Goal: Information Seeking & Learning: Learn about a topic

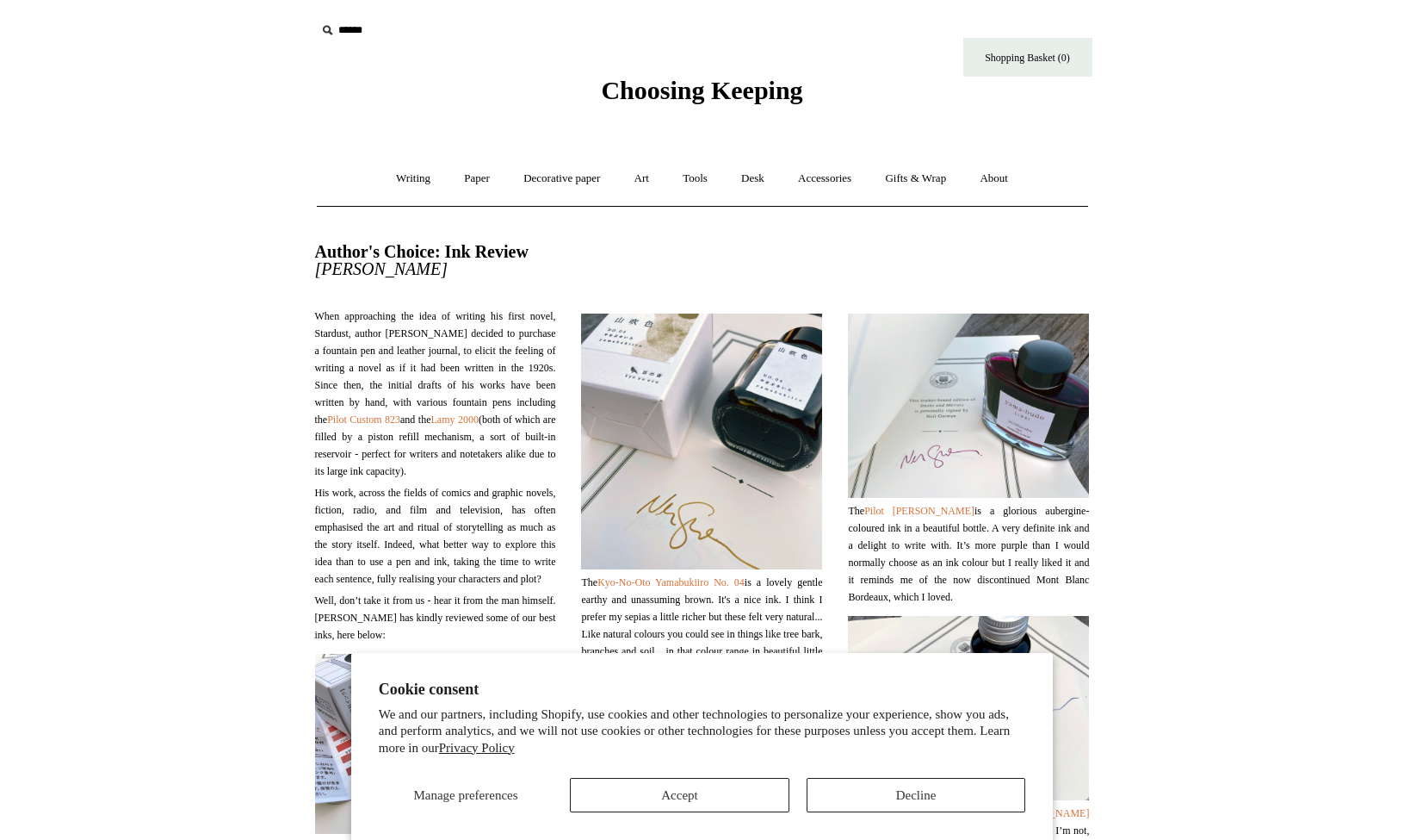
click at [899, 798] on button "Decline" at bounding box center [917, 795] width 220 height 34
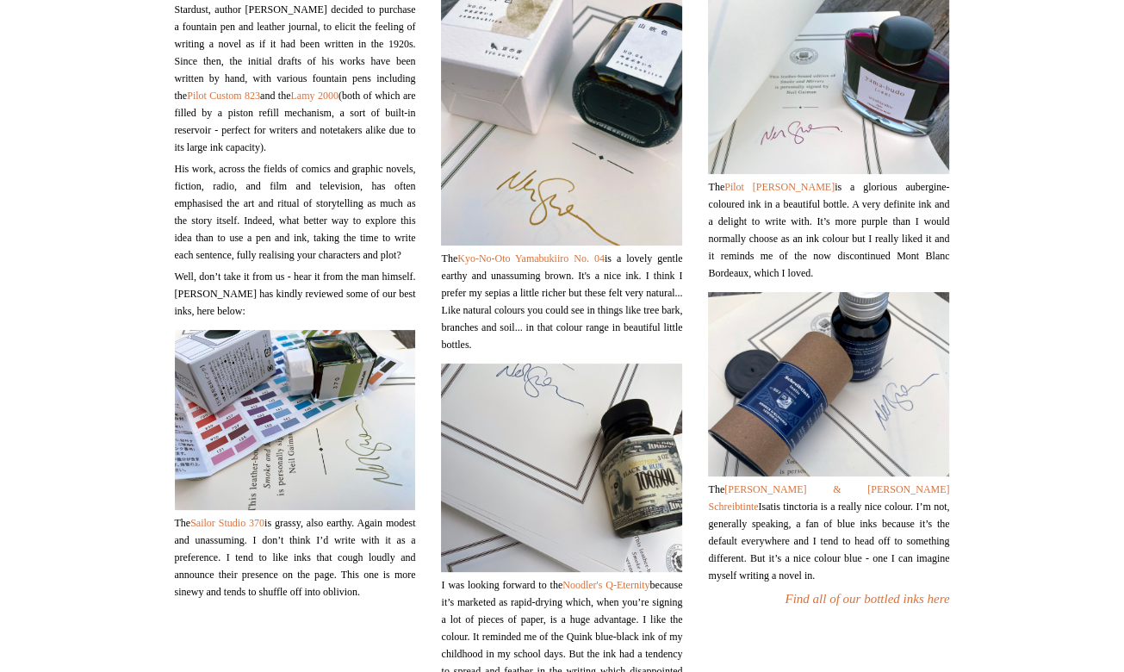
scroll to position [388, 0]
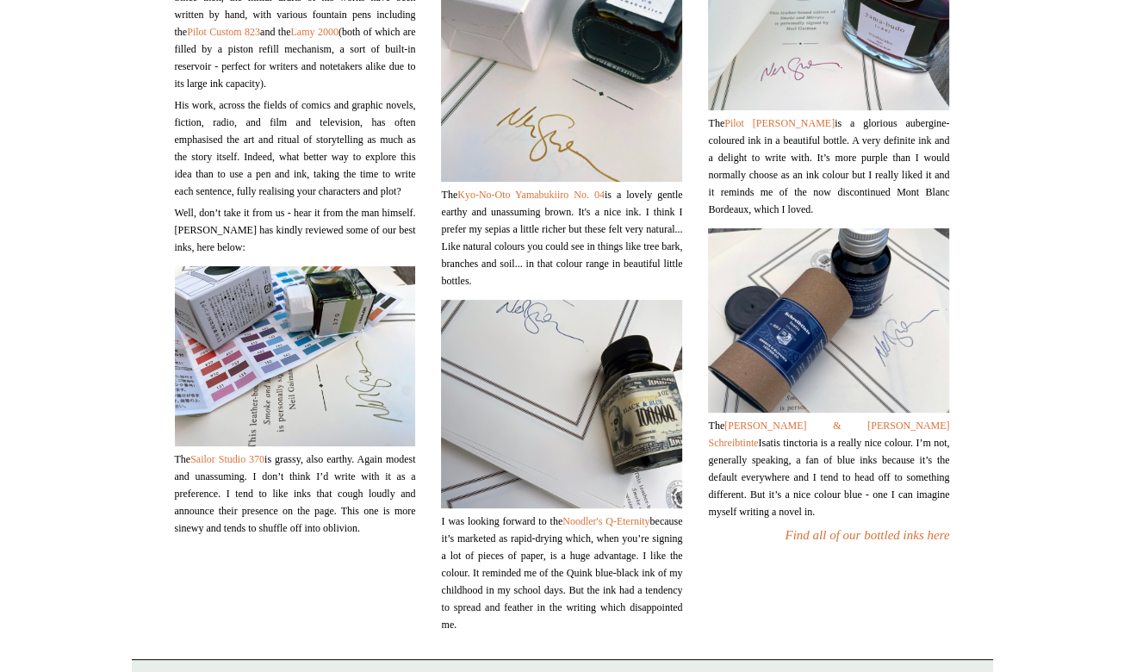
click at [728, 478] on span "The [PERSON_NAME] & [PERSON_NAME] Schreibtinte Isatis tinctoria is a really nic…" at bounding box center [828, 468] width 241 height 103
drag, startPoint x: 747, startPoint y: 460, endPoint x: 734, endPoint y: 444, distance: 20.2
click at [734, 444] on span "The [PERSON_NAME] & [PERSON_NAME] Schreibtinte Isatis tinctoria is a really nic…" at bounding box center [828, 468] width 241 height 103
copy span "The [PERSON_NAME] & [PERSON_NAME] Schreibtinte Isatis tinctoria"
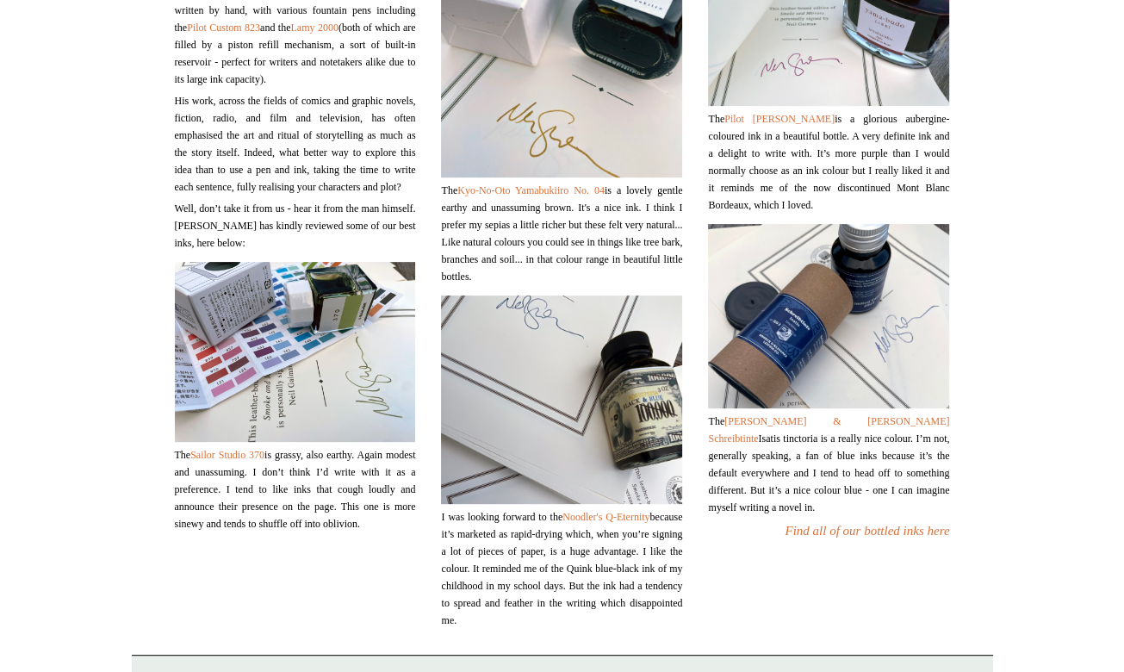
scroll to position [196, 0]
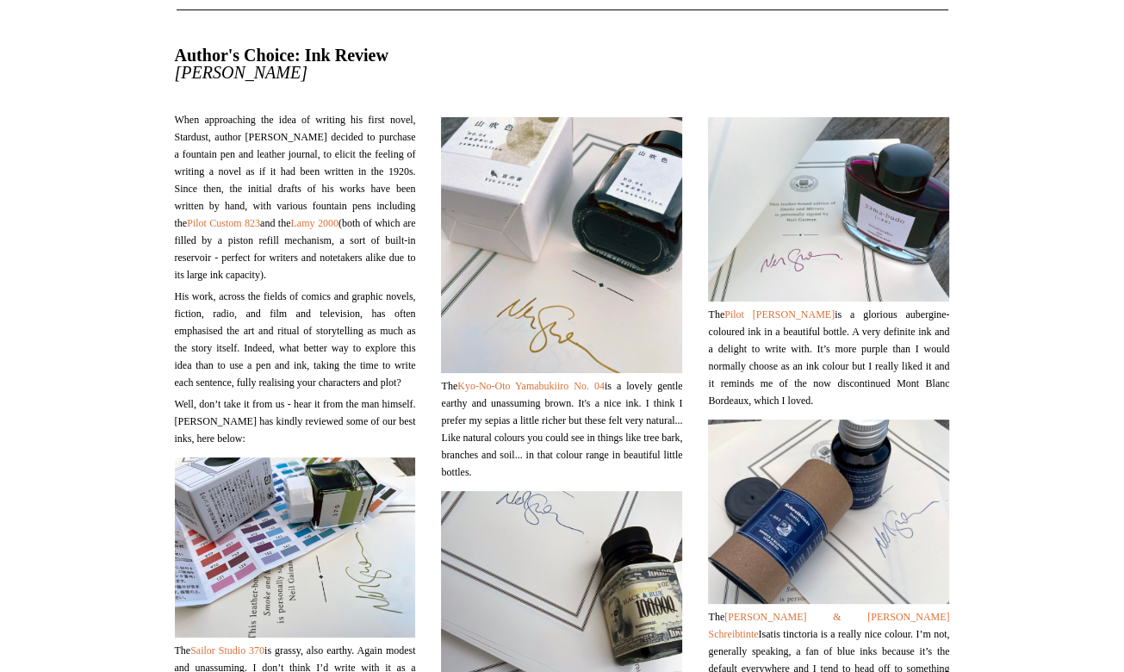
drag, startPoint x: 462, startPoint y: 381, endPoint x: 625, endPoint y: 381, distance: 163.6
click at [625, 381] on span "The Kyo-No-Oto Yamabukiiro No. 04 is a lovely gentle earthy and unassuming brow…" at bounding box center [561, 428] width 241 height 103
copy span "Kyo-No-Oto Yamabukiiro No. 04"
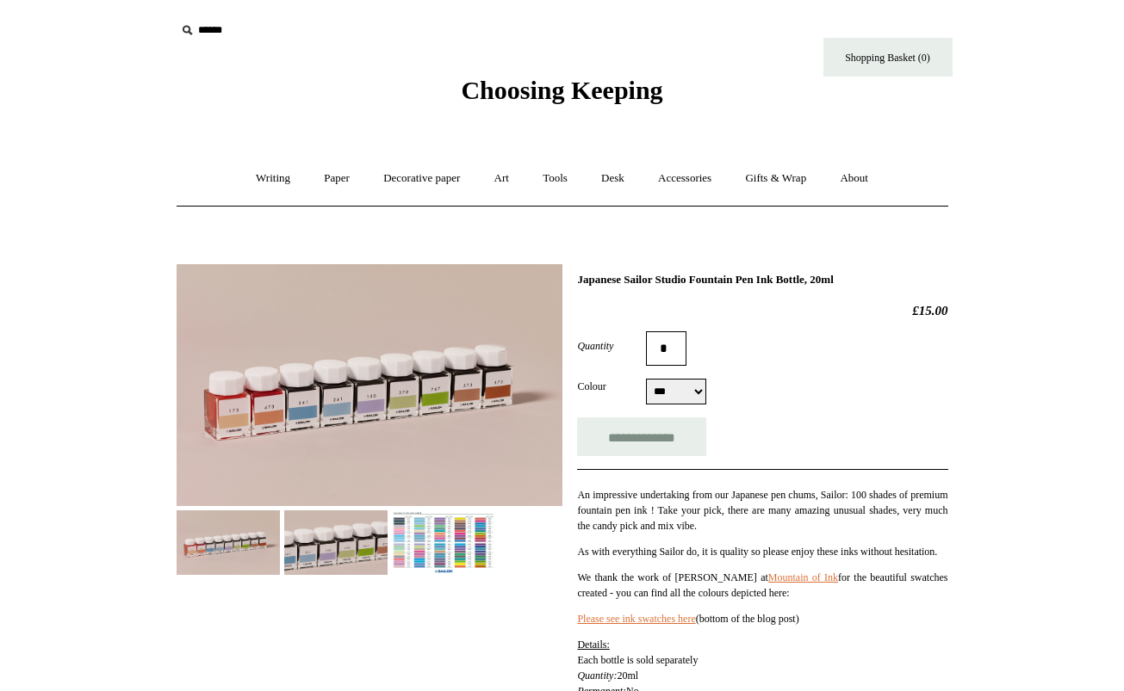
select select "***"
click at [468, 543] on img at bounding box center [443, 543] width 103 height 65
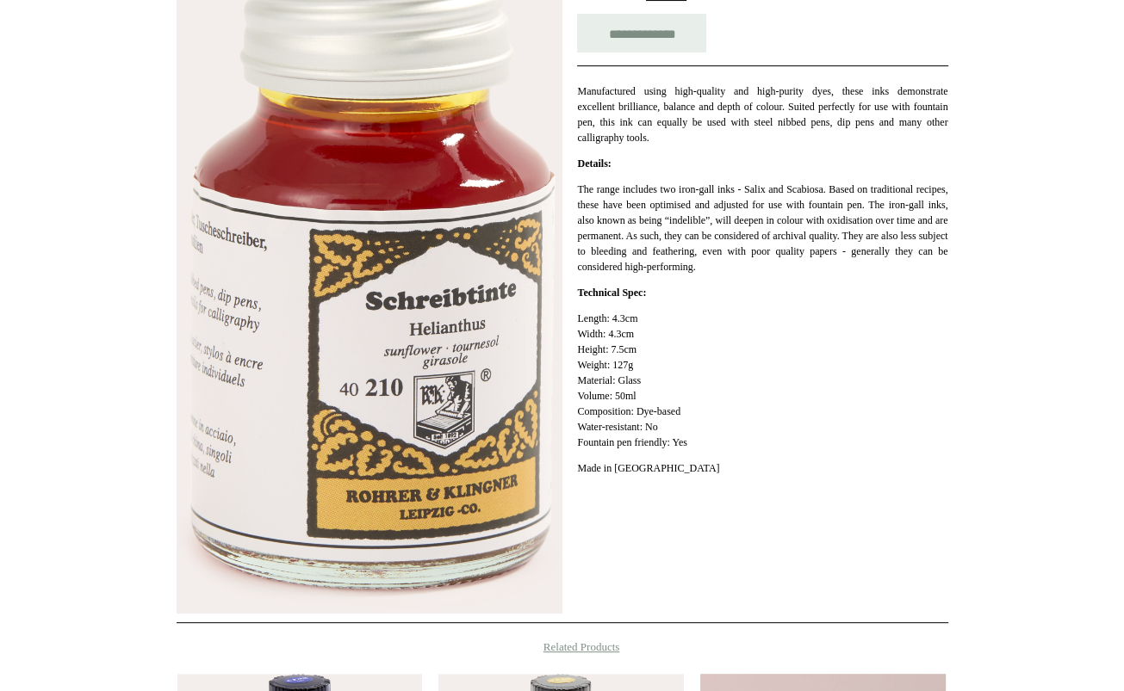
scroll to position [141, 0]
